Goal: Information Seeking & Learning: Learn about a topic

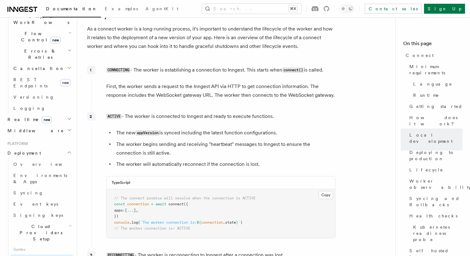
scroll to position [1544, 0]
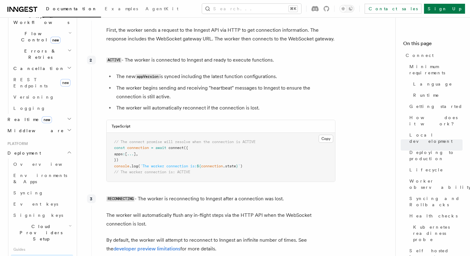
click at [217, 72] on ul "The new appVersion is synced including the latest function configurations. The …" at bounding box center [220, 92] width 229 height 40
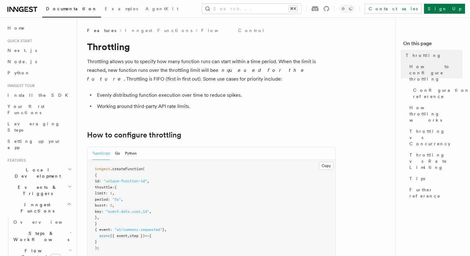
scroll to position [28, 0]
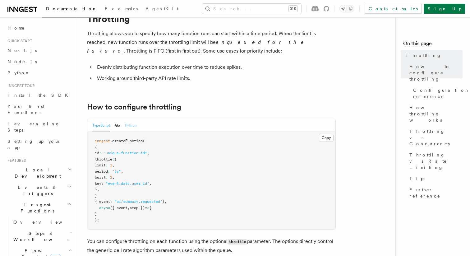
click at [128, 128] on button "Python" at bounding box center [131, 125] width 12 height 13
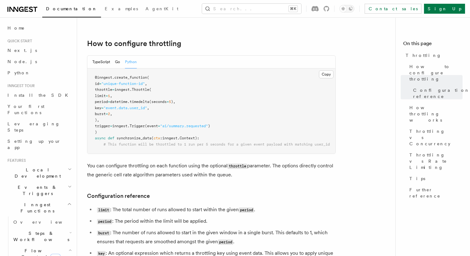
scroll to position [16, 0]
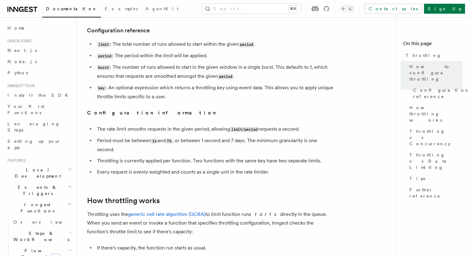
scroll to position [294, 0]
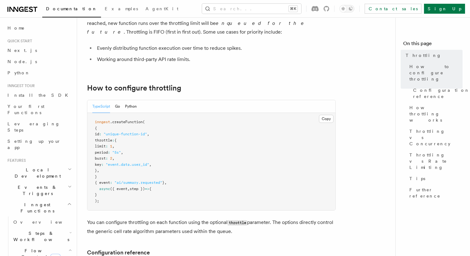
scroll to position [49, 0]
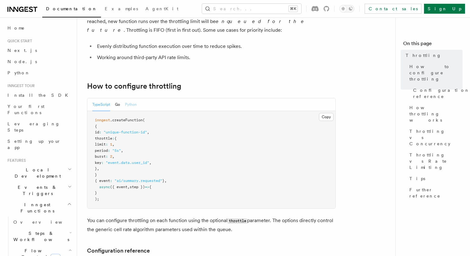
click at [136, 105] on button "Python" at bounding box center [131, 104] width 12 height 13
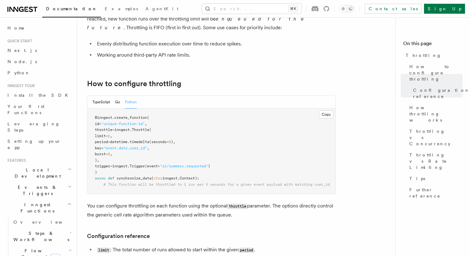
scroll to position [0, 0]
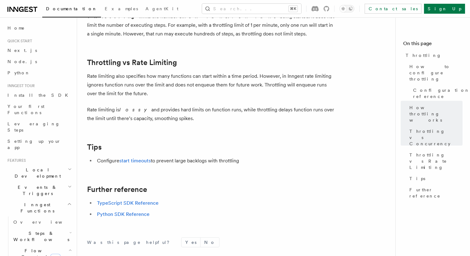
scroll to position [654, 0]
